Goal: Information Seeking & Learning: Learn about a topic

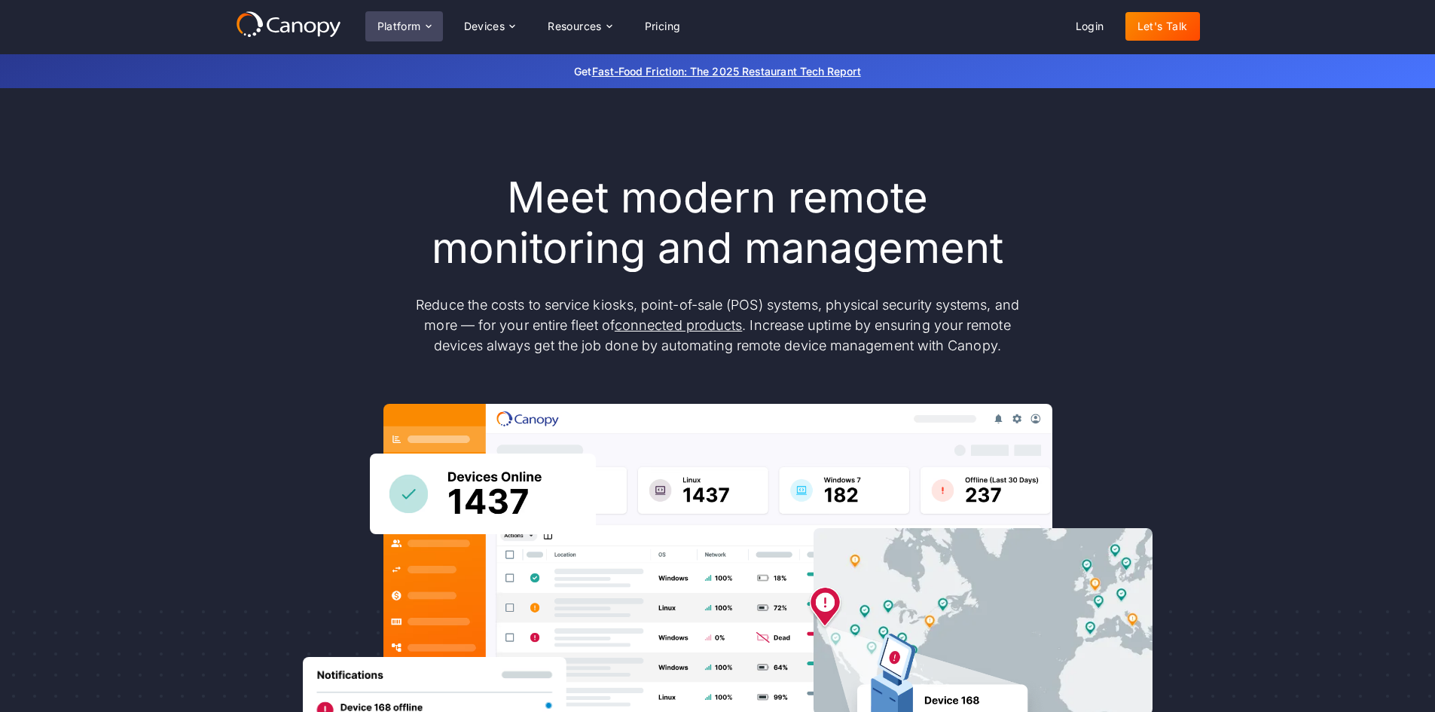
click at [411, 24] on div "Platform" at bounding box center [399, 26] width 44 height 11
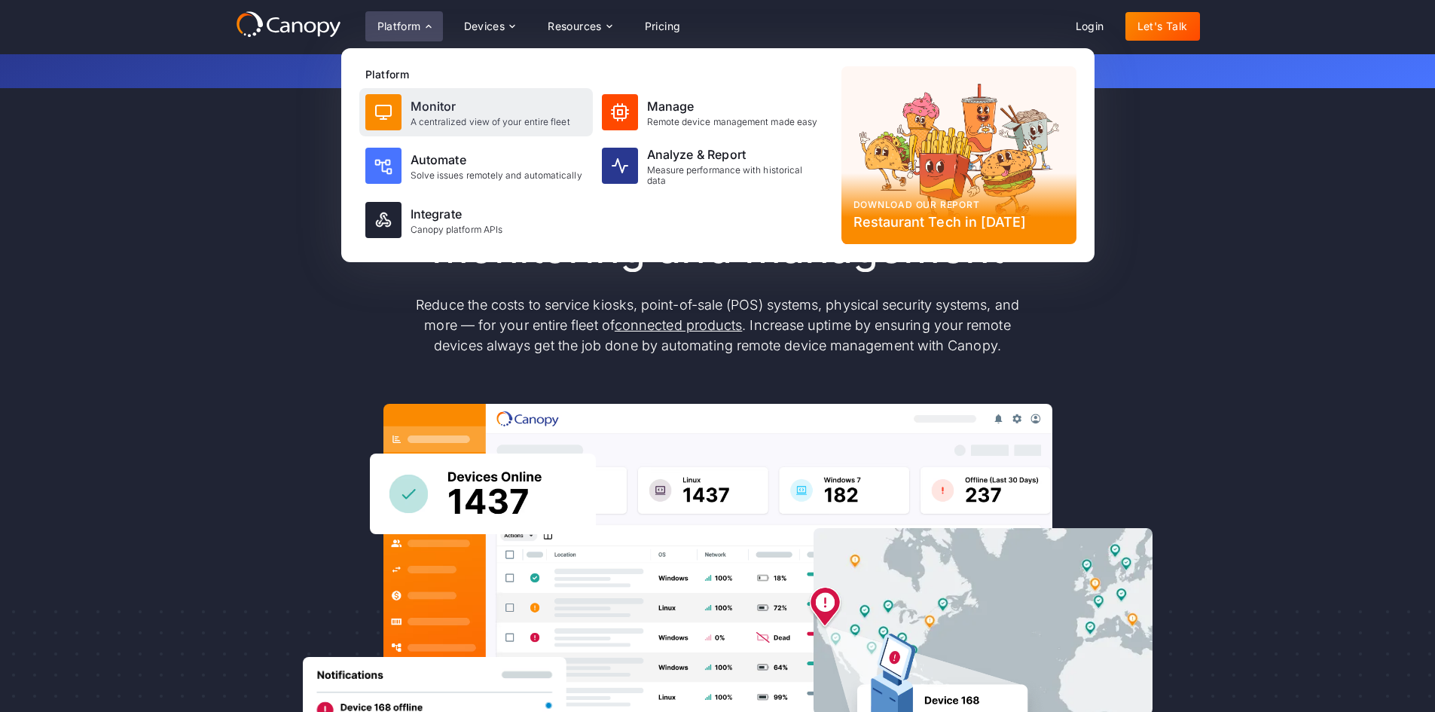
click at [446, 117] on div "A centralized view of your entire fleet" at bounding box center [491, 122] width 160 height 11
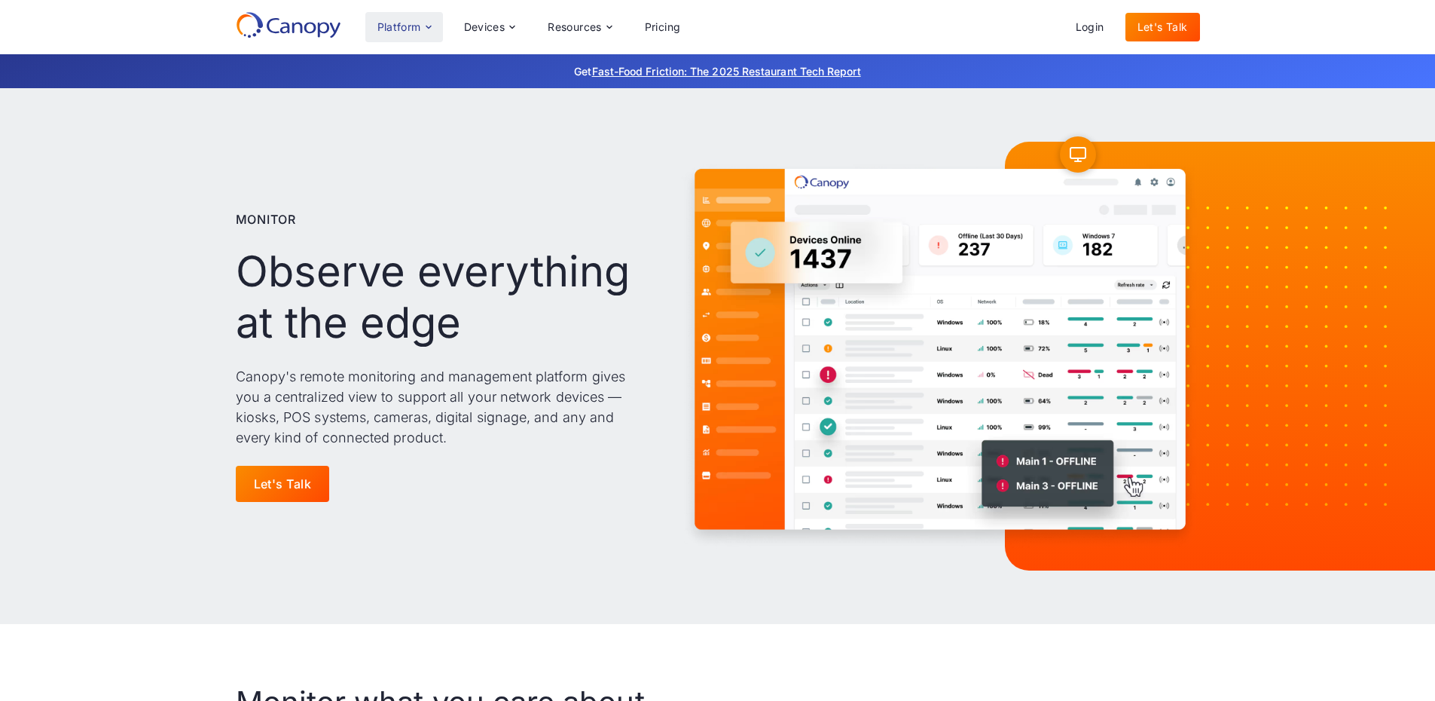
click at [426, 32] on icon at bounding box center [429, 27] width 12 height 12
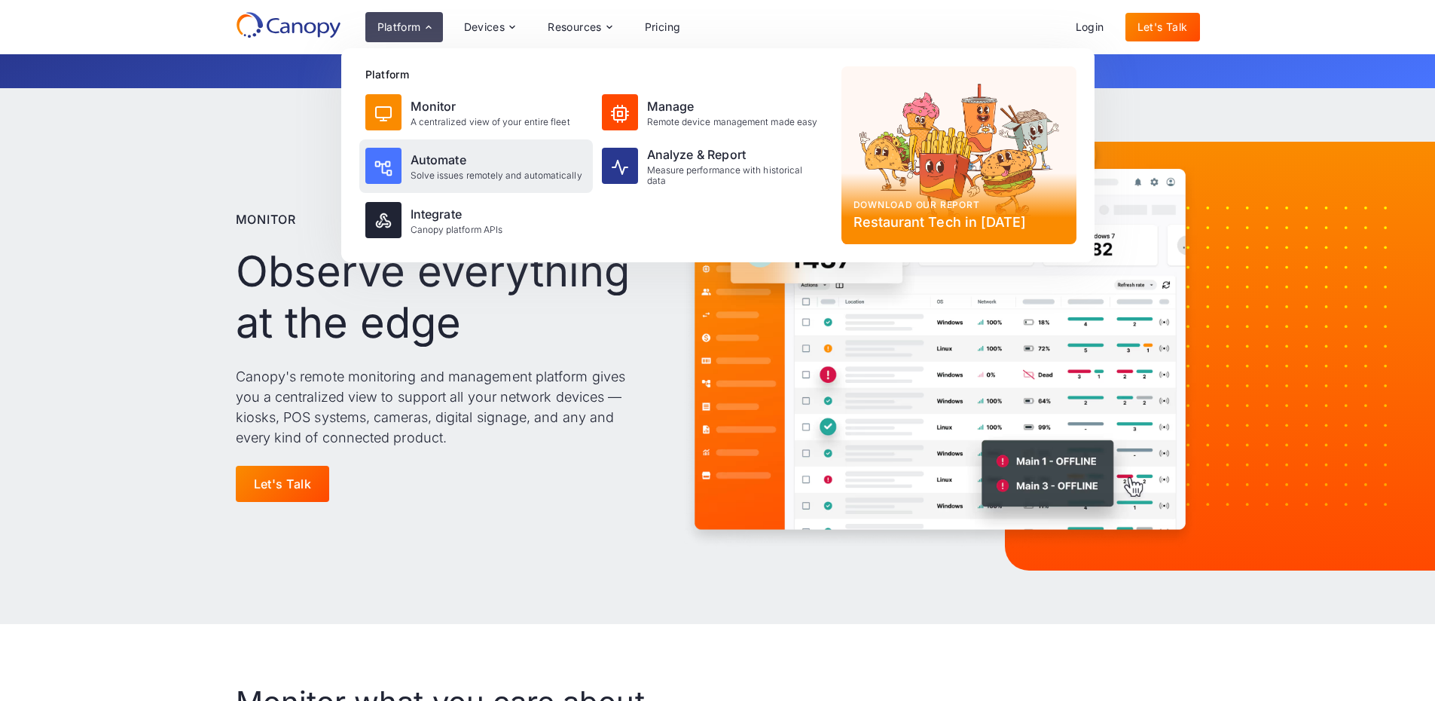
click at [444, 168] on div "Automate" at bounding box center [497, 160] width 172 height 18
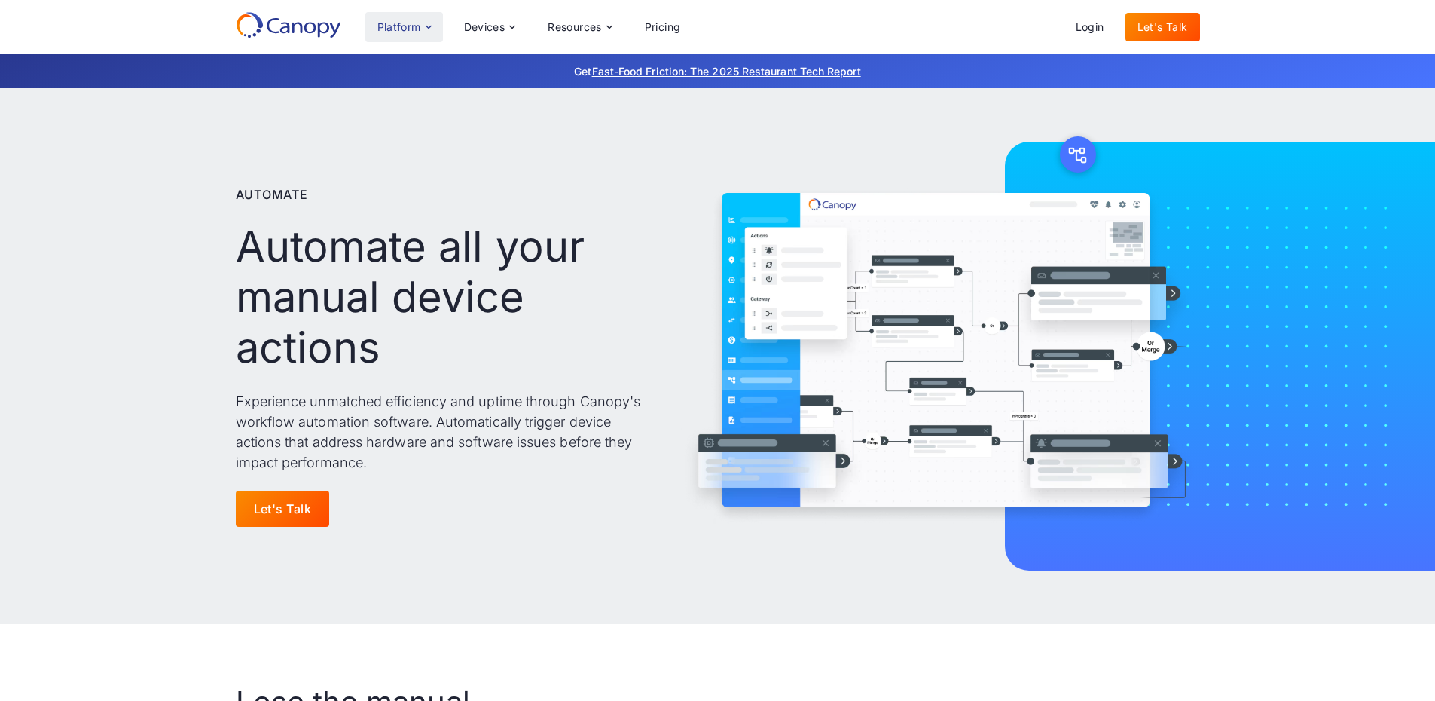
click at [435, 21] on div "Platform" at bounding box center [404, 27] width 78 height 30
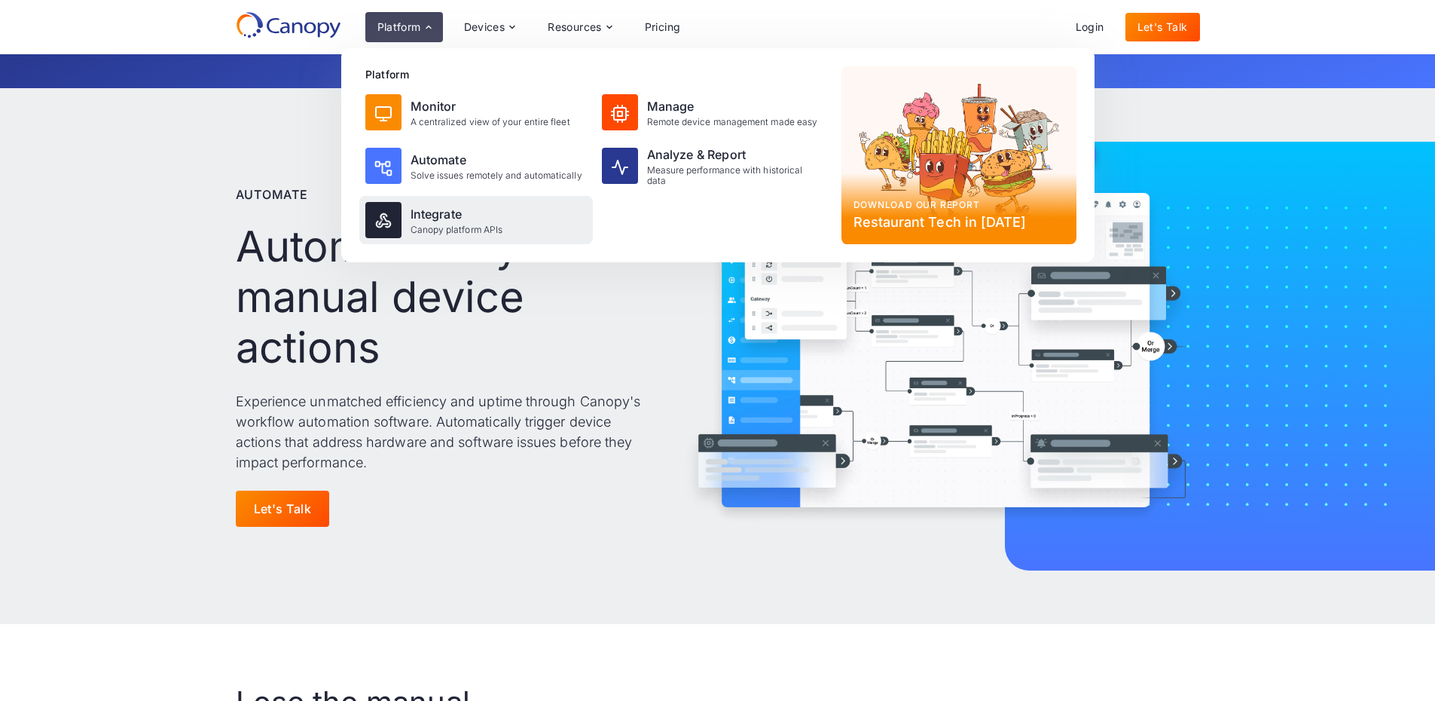
click at [455, 210] on div "Integrate" at bounding box center [457, 214] width 93 height 18
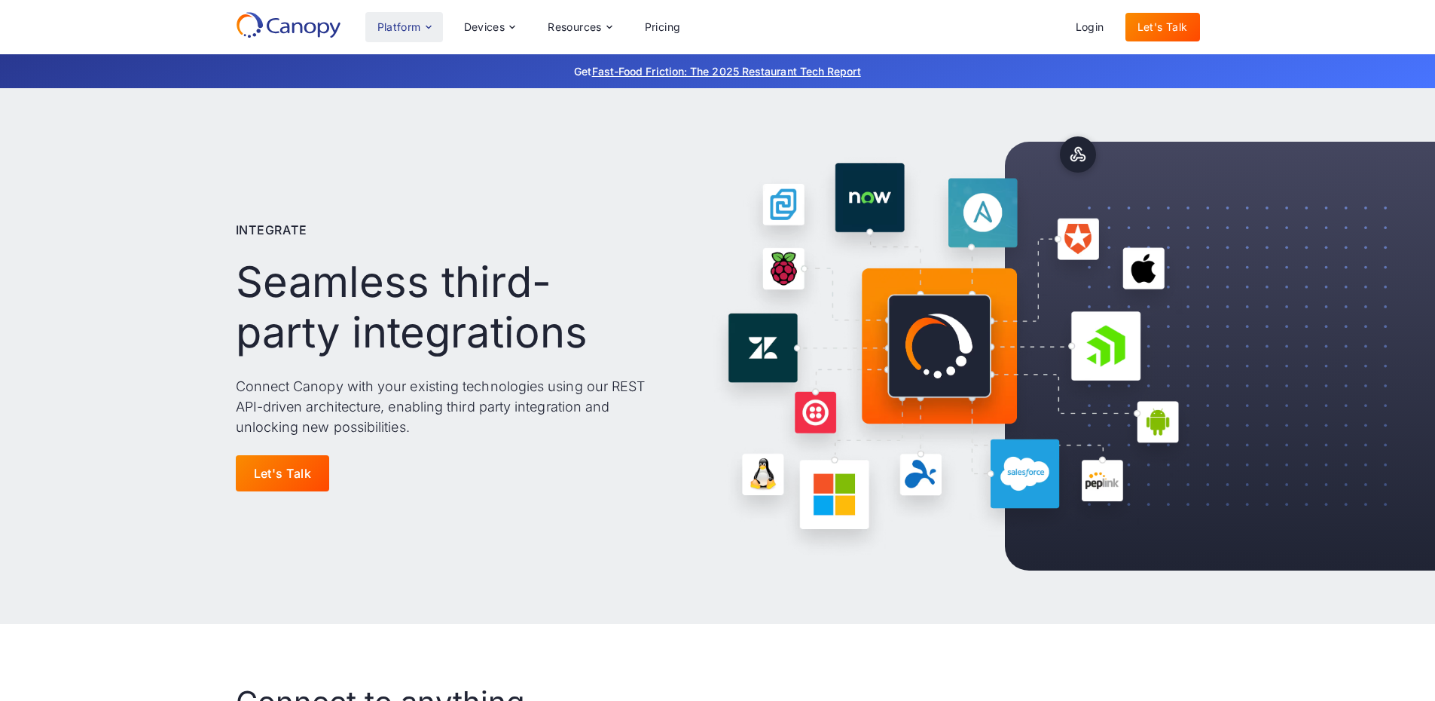
click at [411, 31] on div "Platform" at bounding box center [399, 27] width 44 height 11
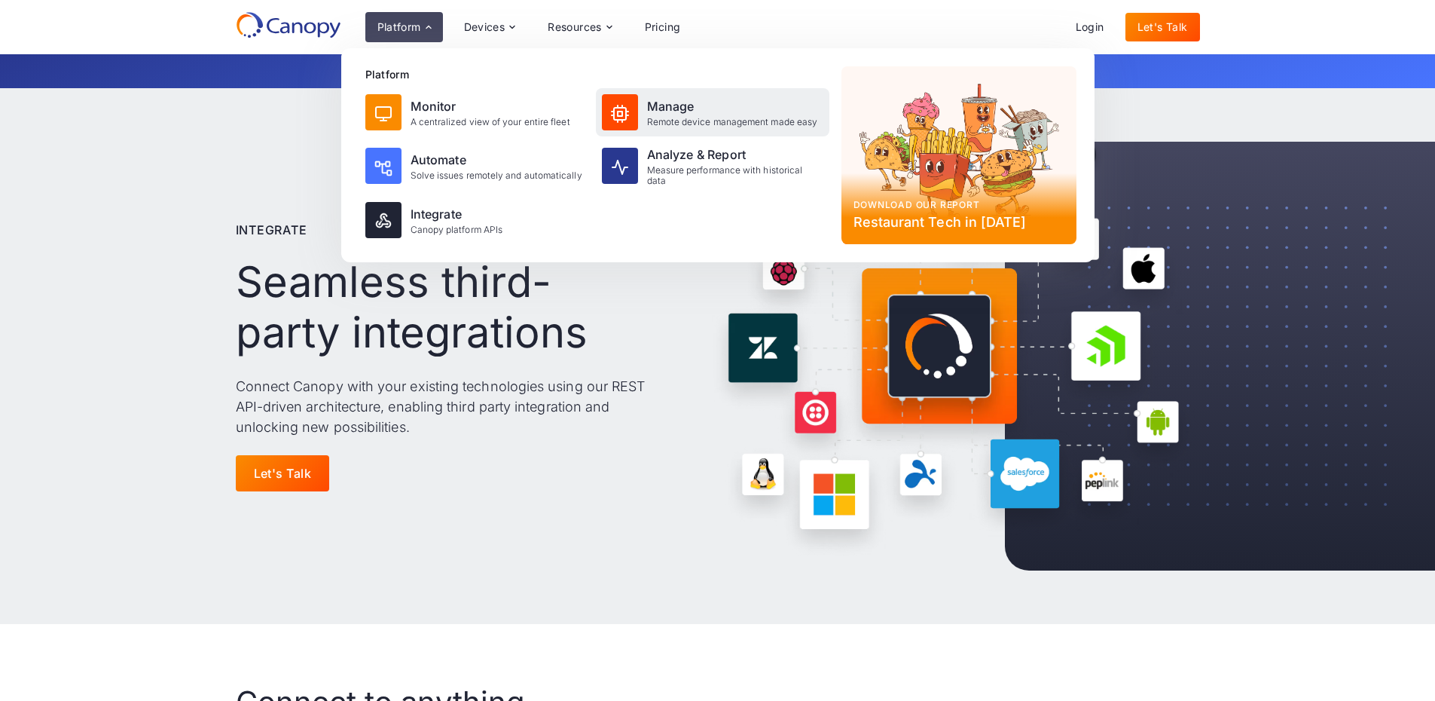
click at [636, 110] on div at bounding box center [620, 112] width 36 height 36
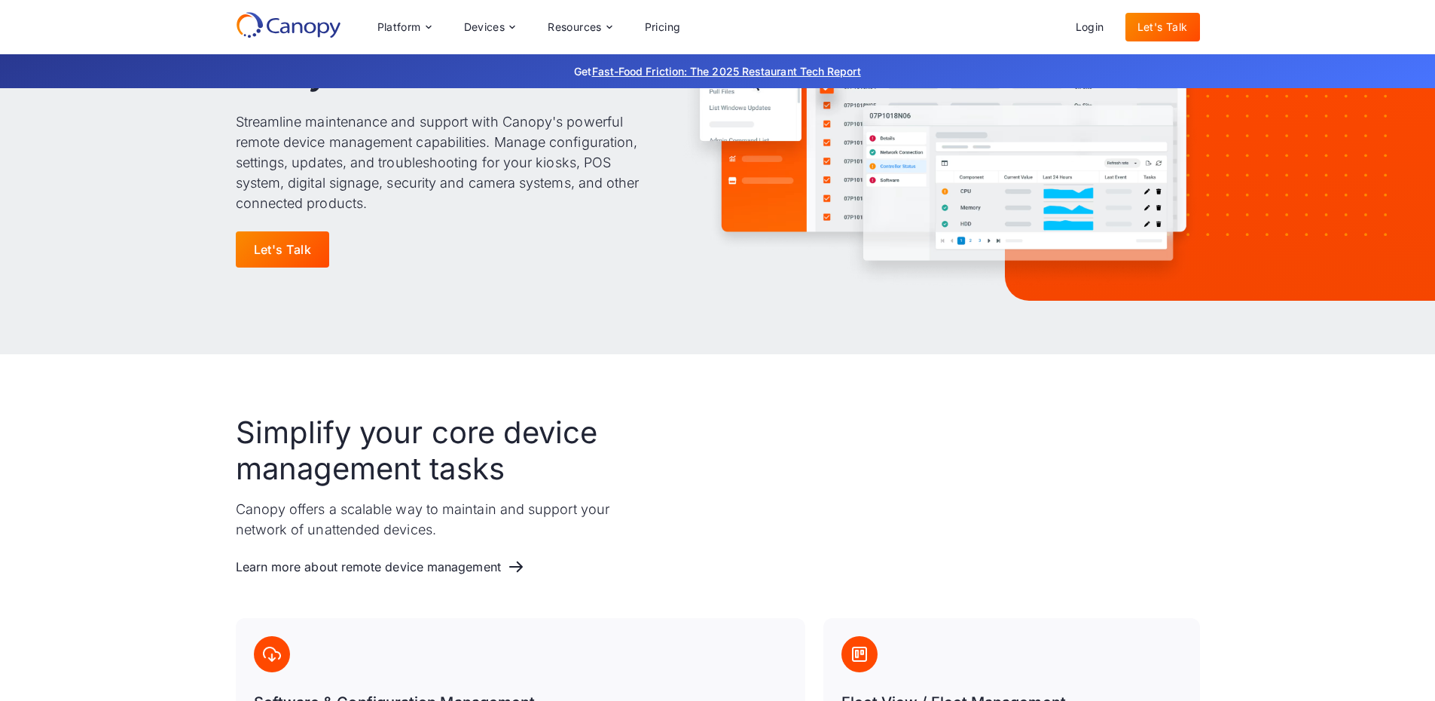
scroll to position [377, 0]
